Goal: Find specific page/section: Find specific page/section

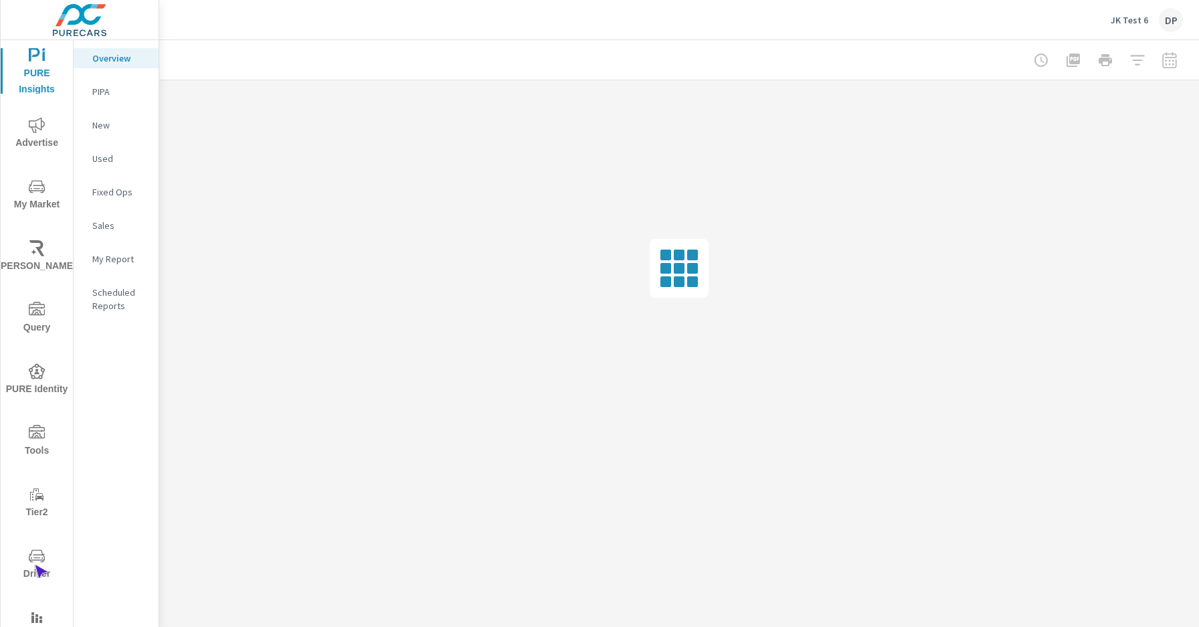
click at [34, 565] on span "Driver" at bounding box center [37, 565] width 64 height 34
